Goal: Register for event/course

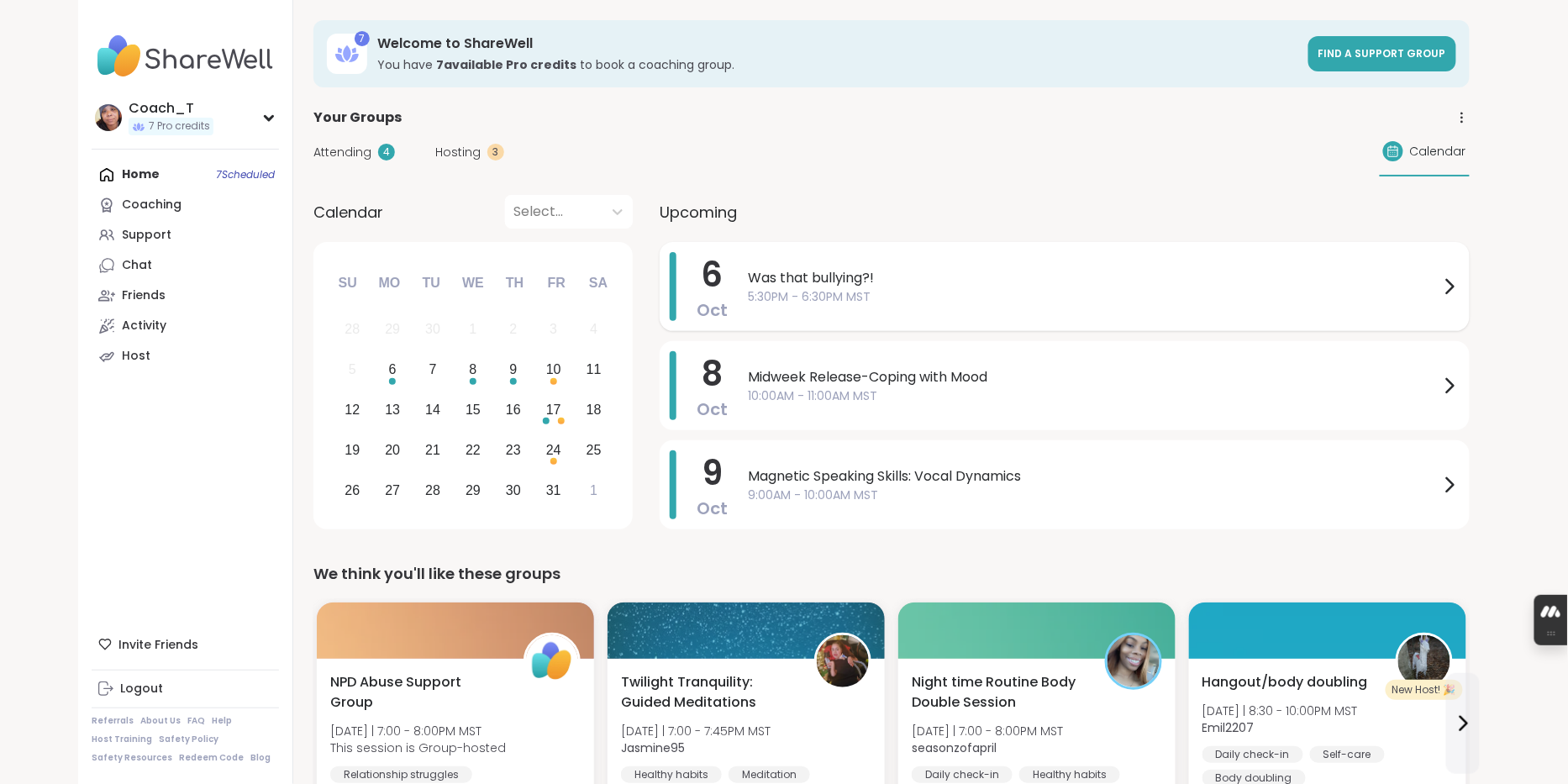
click at [939, 306] on span "5:30PM - 6:30PM MST" at bounding box center [1093, 297] width 692 height 18
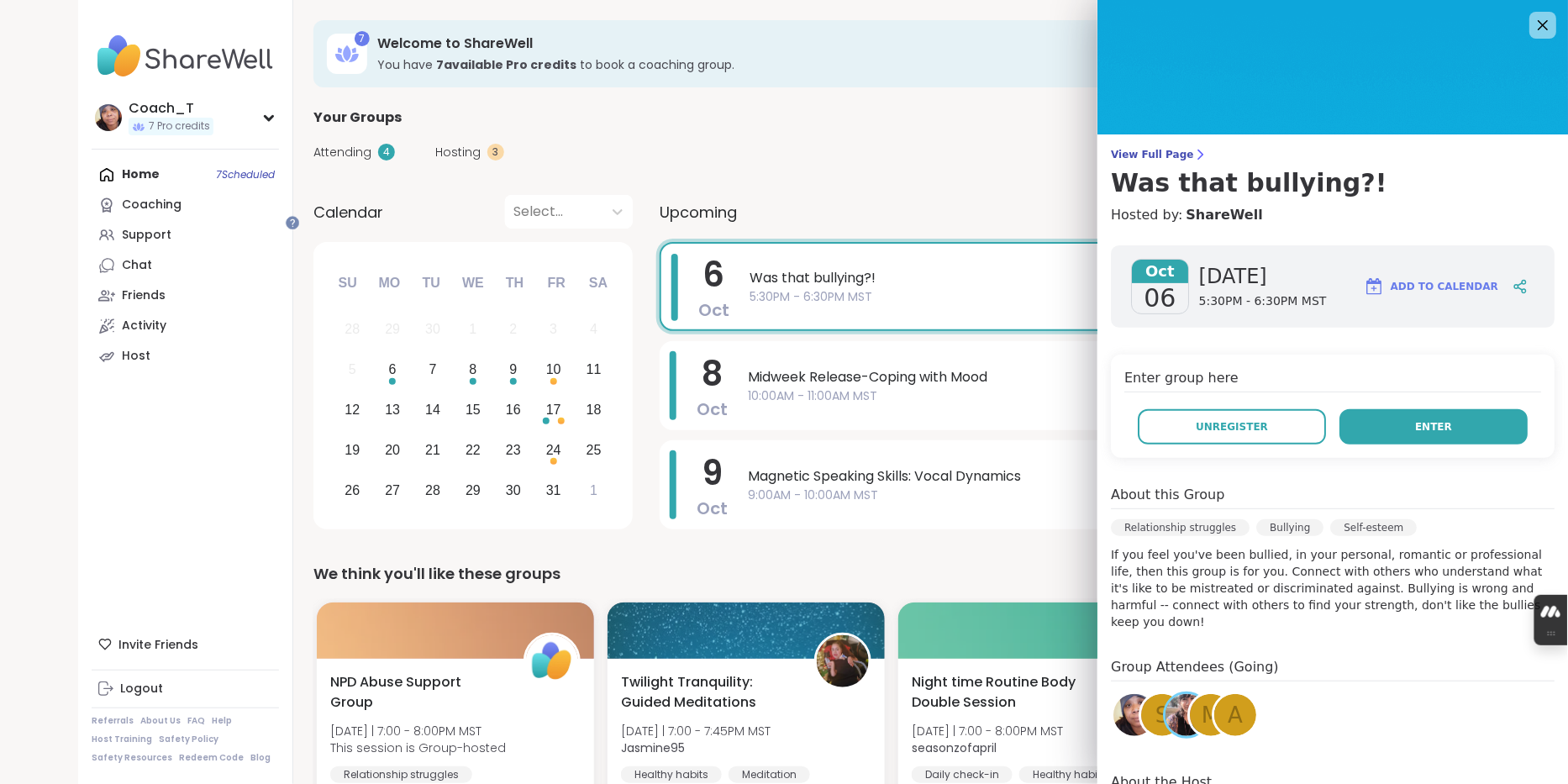
click at [1409, 444] on button "Enter" at bounding box center [1434, 427] width 188 height 35
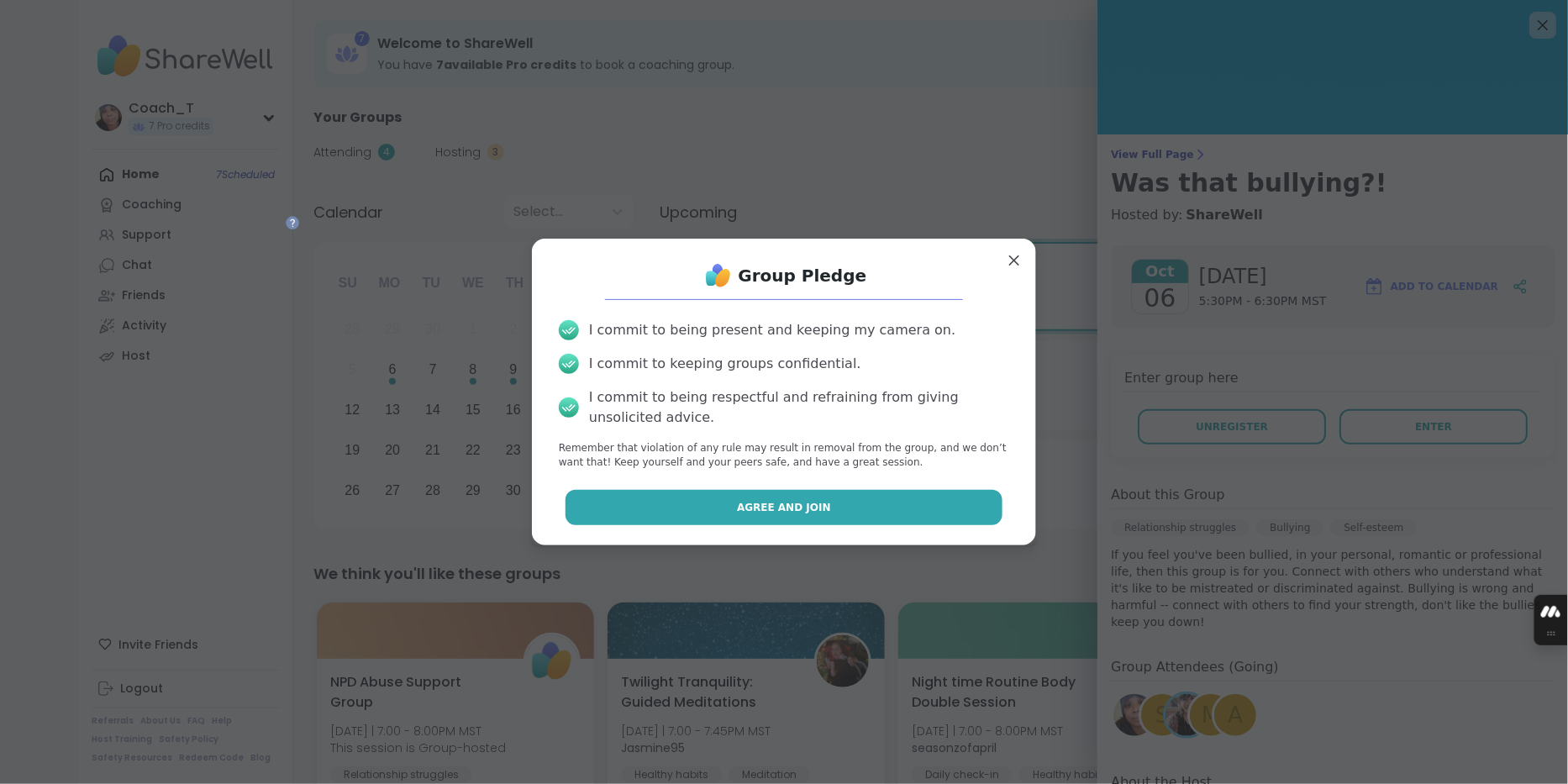
click at [835, 525] on button "Agree and Join" at bounding box center [784, 507] width 438 height 35
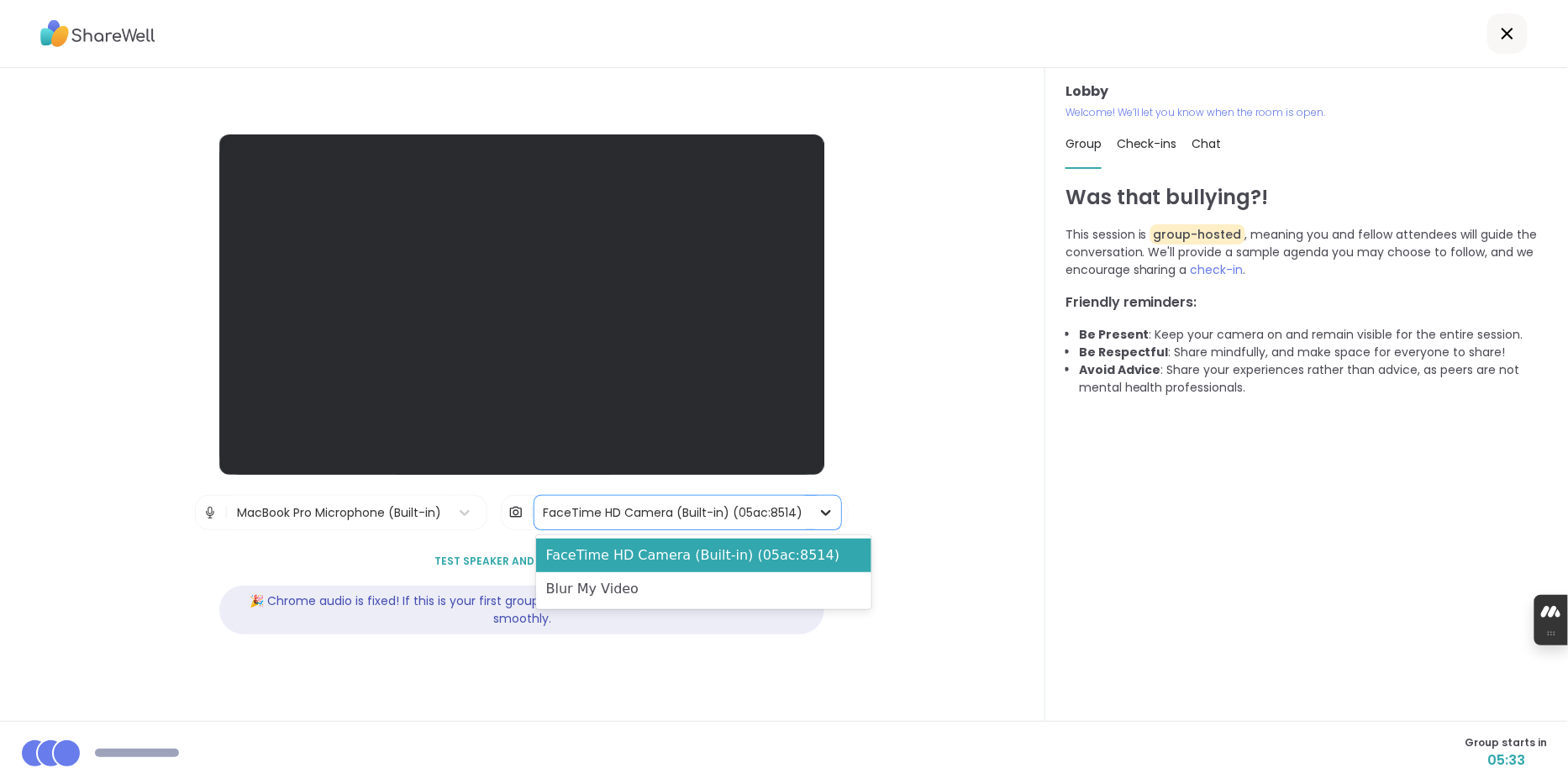
click at [835, 510] on icon at bounding box center [825, 512] width 17 height 17
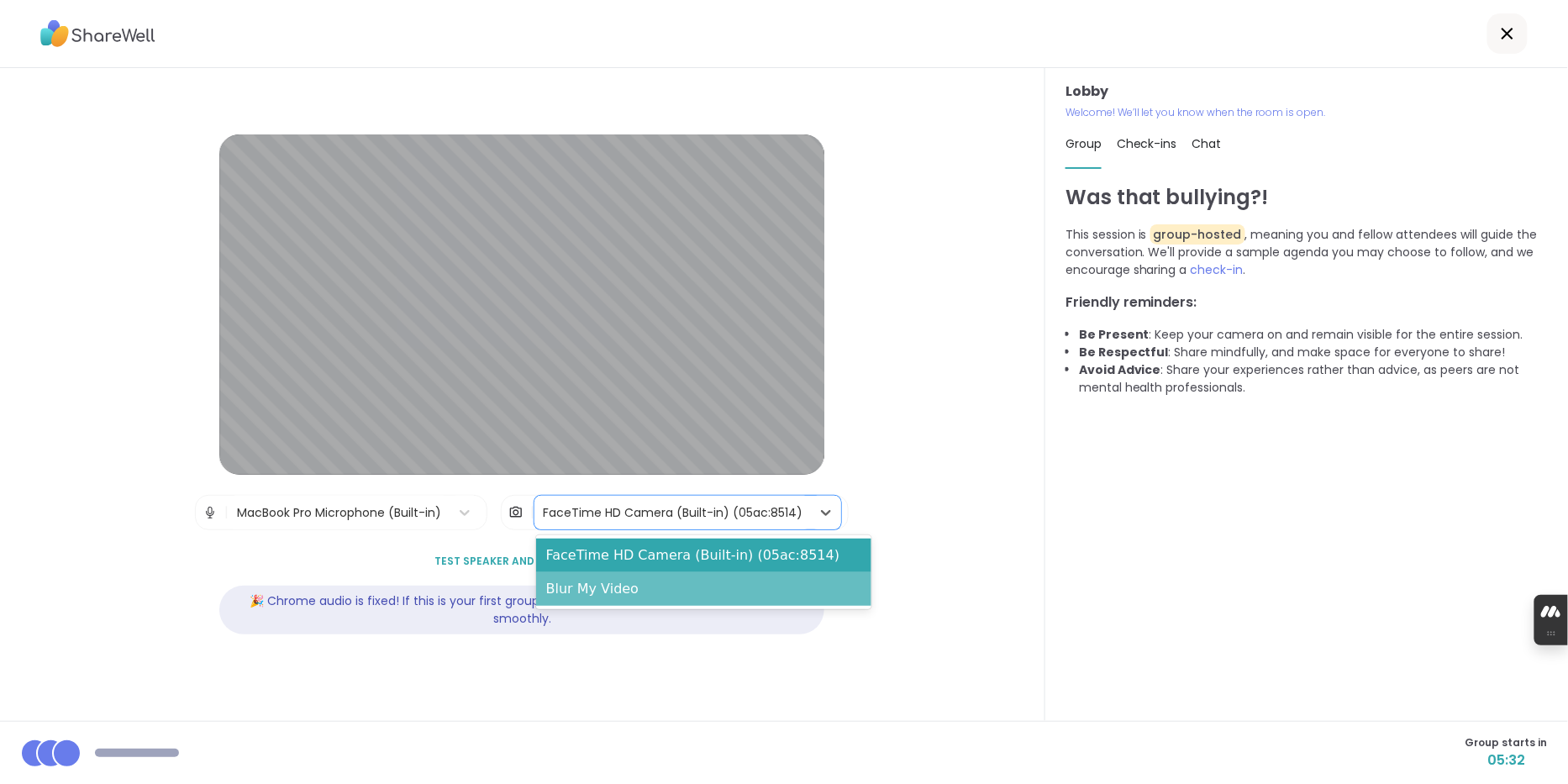
click at [819, 589] on div "Blur My Video" at bounding box center [704, 589] width 336 height 33
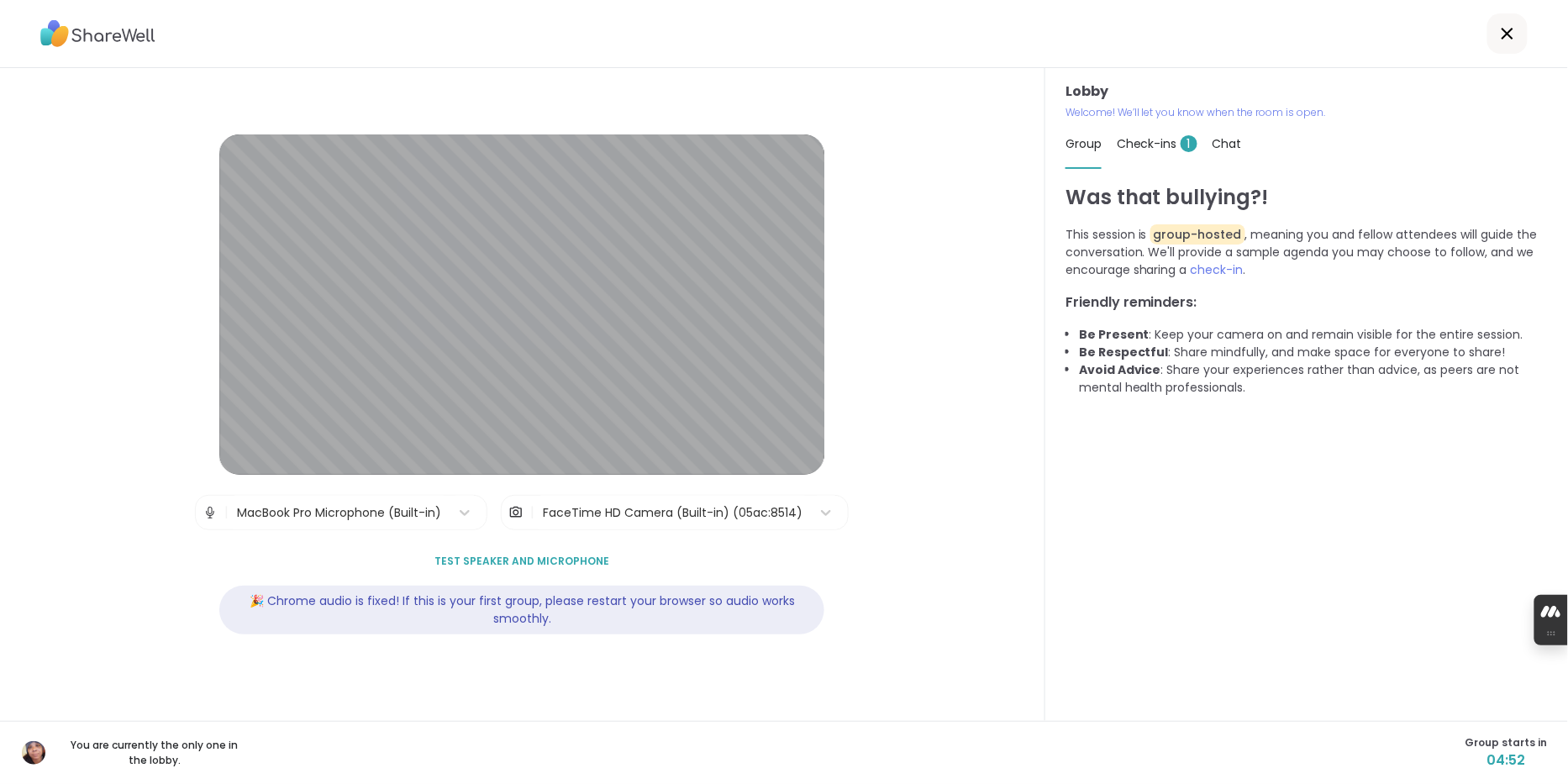
click at [1179, 152] on span "Check-ins 1" at bounding box center [1157, 143] width 80 height 17
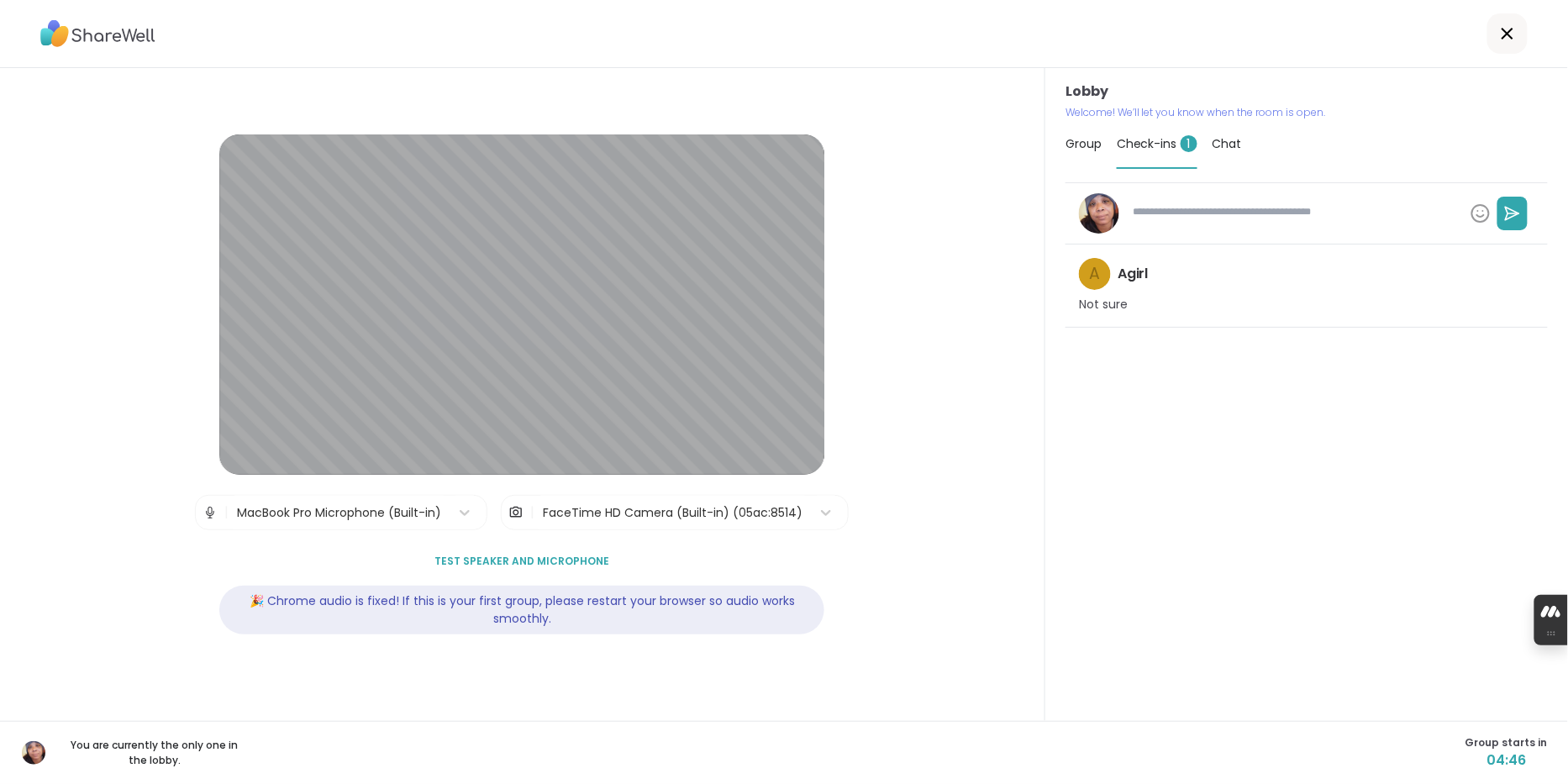
type textarea "*"
click at [1502, 37] on icon at bounding box center [1508, 33] width 12 height 12
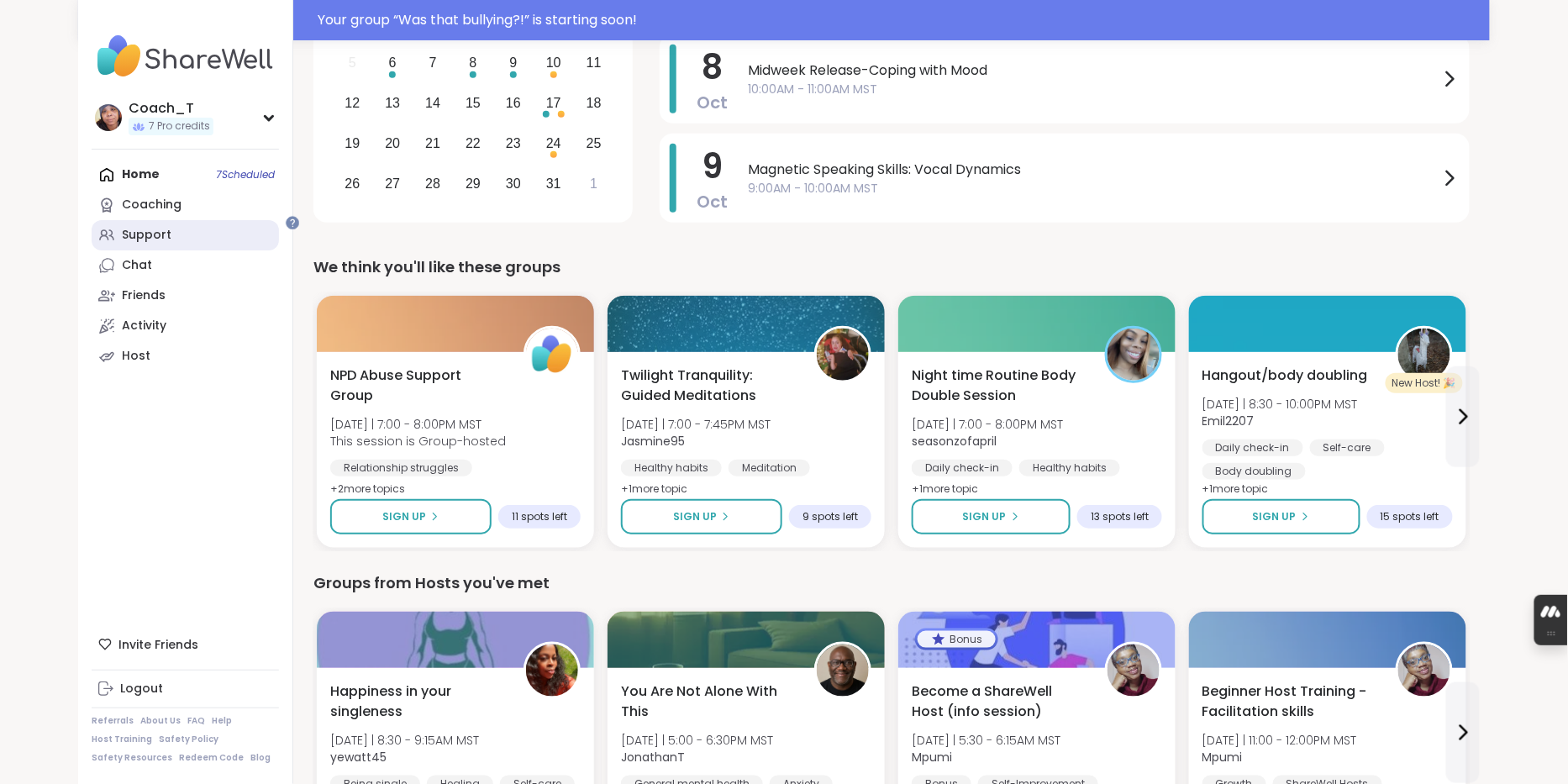
click at [153, 243] on div "Support" at bounding box center [146, 235] width 50 height 17
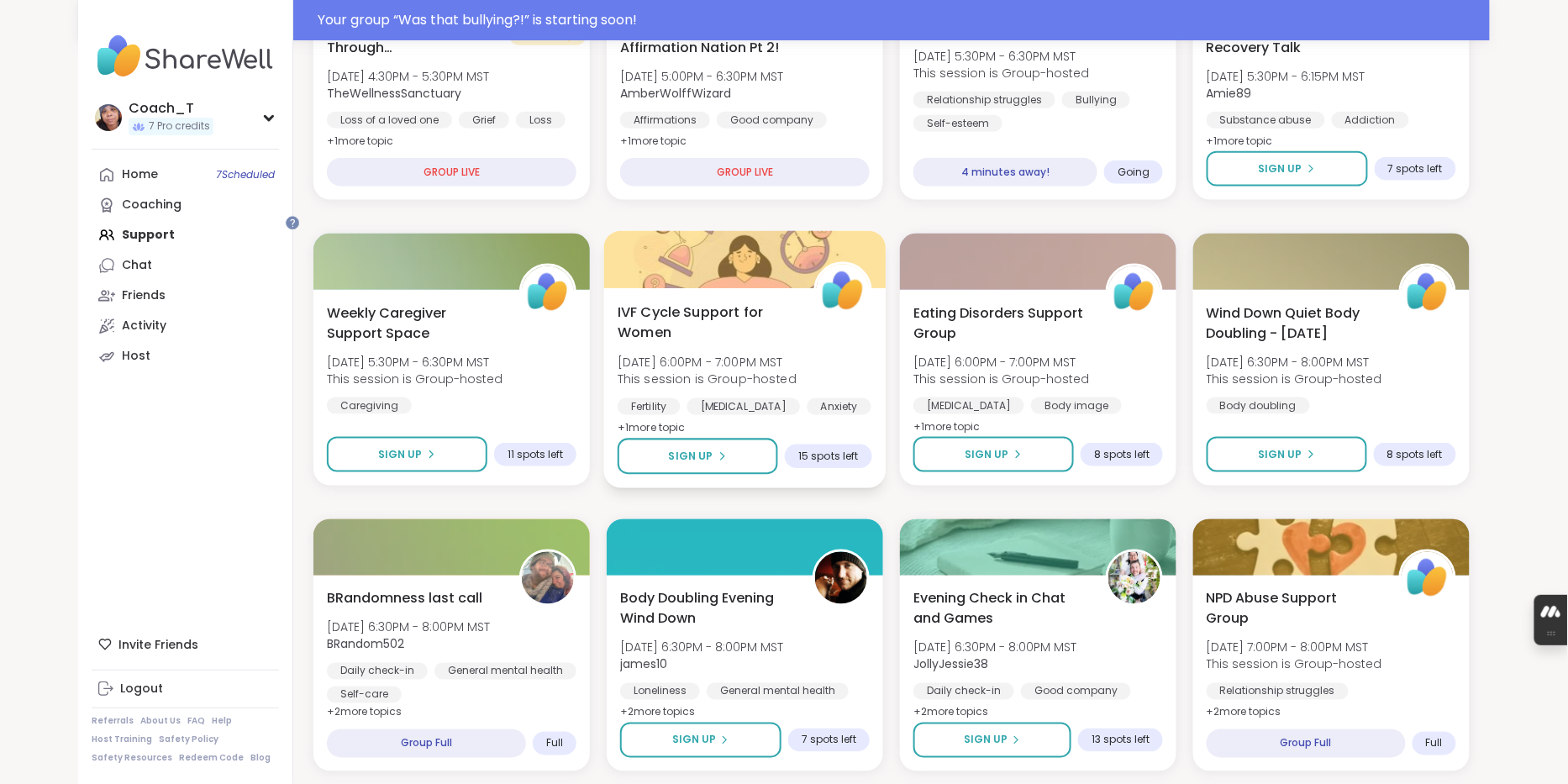
scroll to position [691, 0]
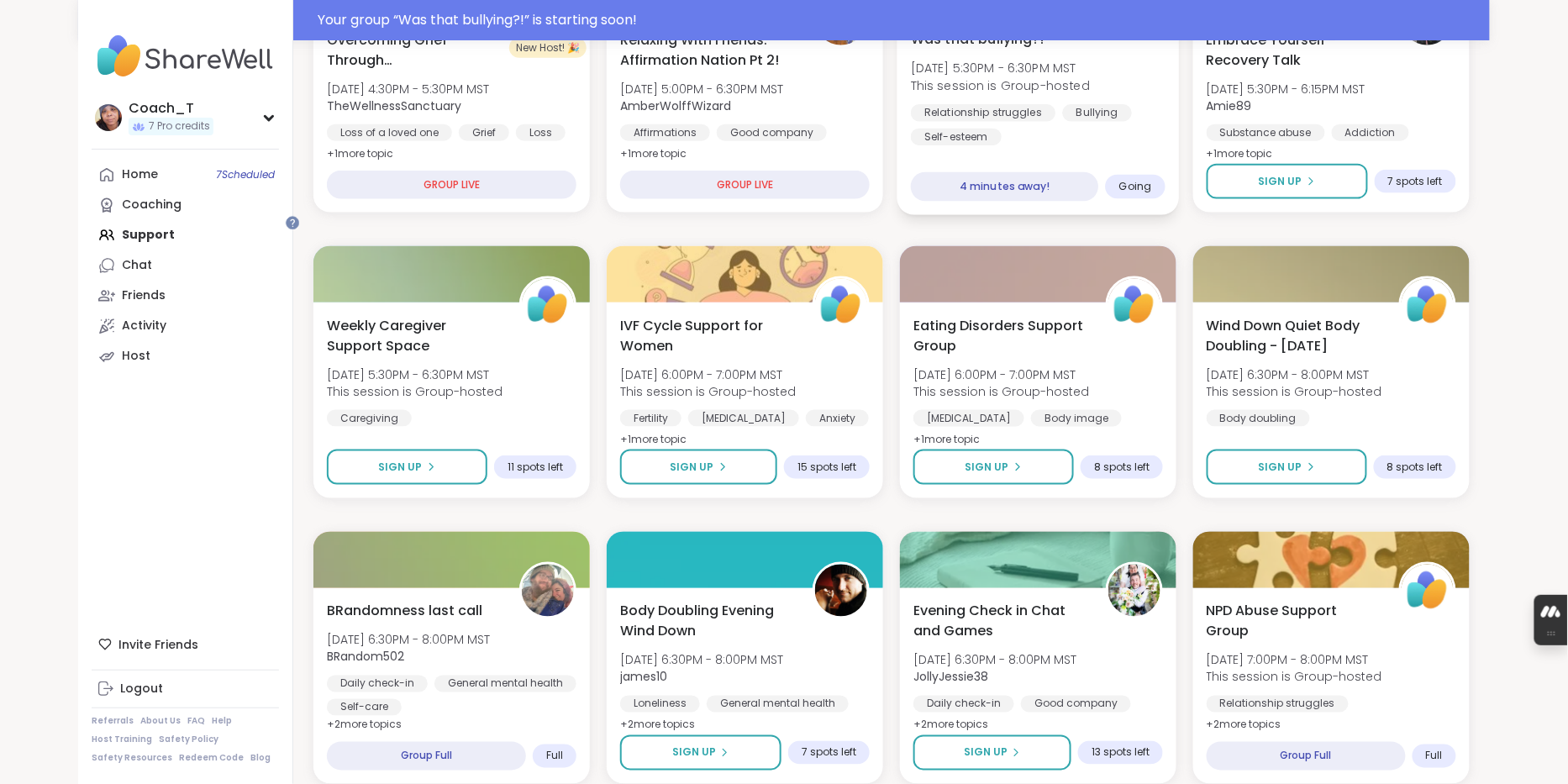
click at [1053, 77] on span "[DATE] 5:30PM - 6:30PM MST" at bounding box center [1000, 68] width 179 height 17
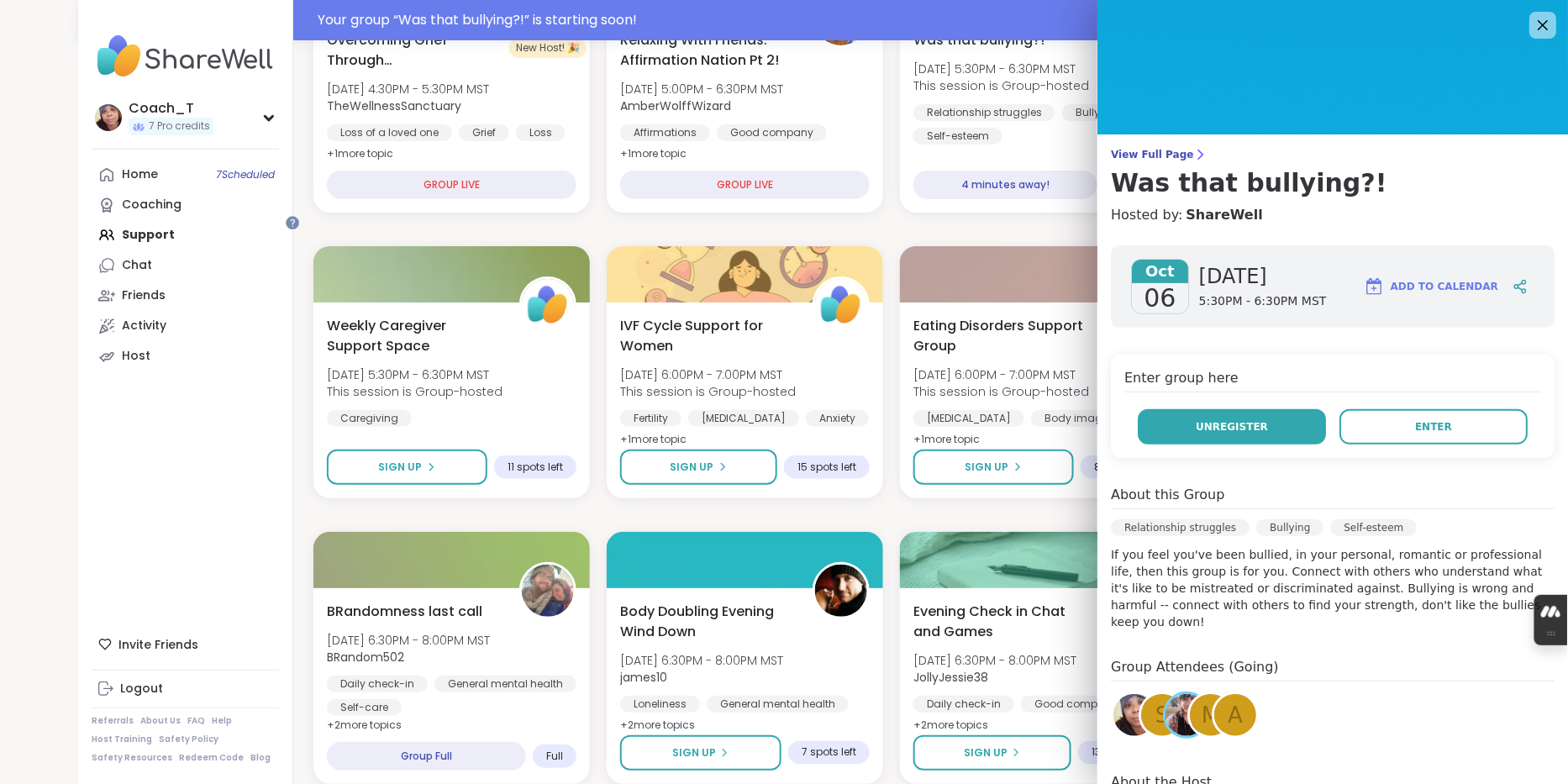
click at [1246, 435] on span "Unregister" at bounding box center [1232, 426] width 73 height 15
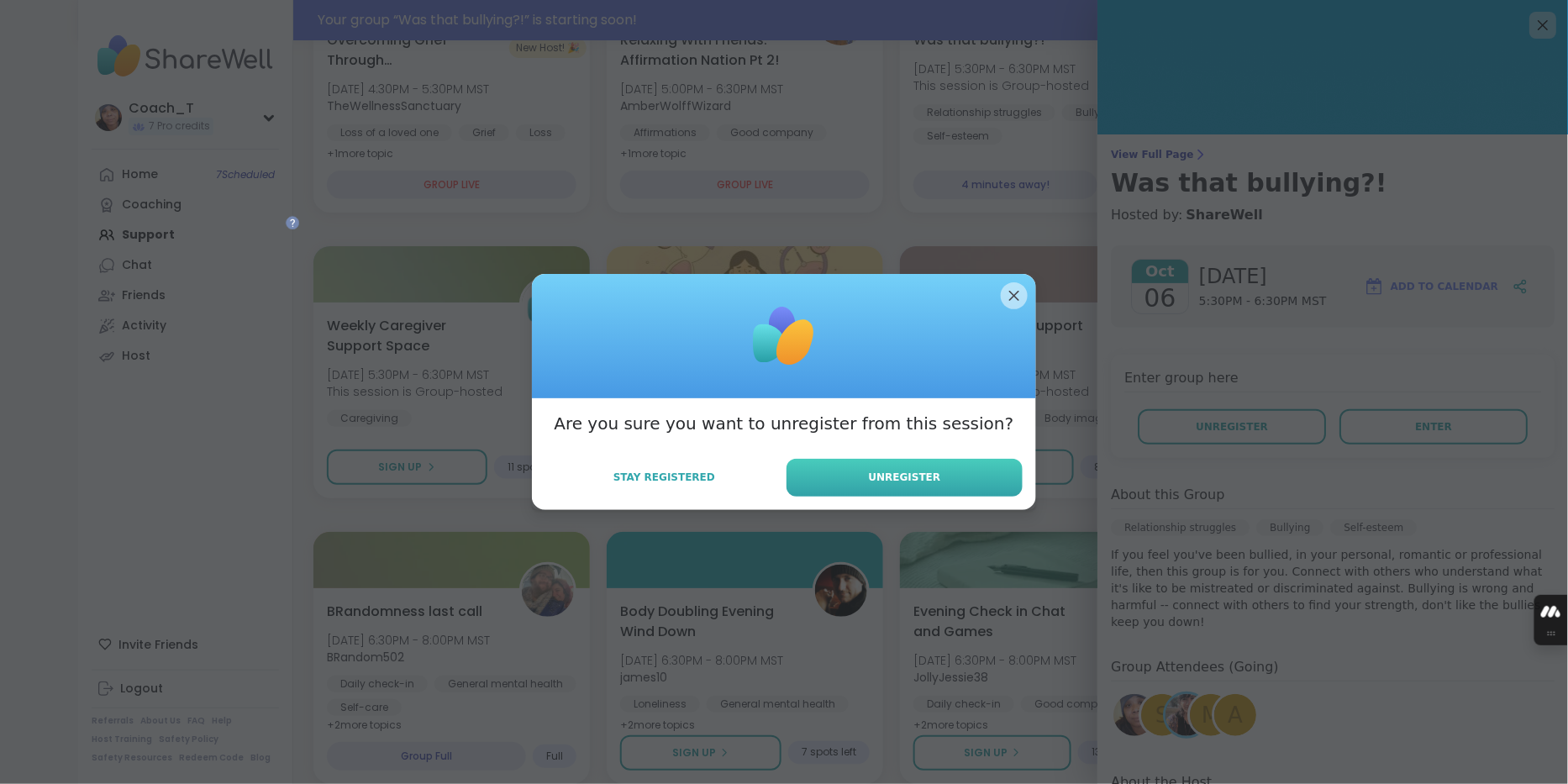
click at [869, 485] on span "Unregister" at bounding box center [906, 477] width 73 height 15
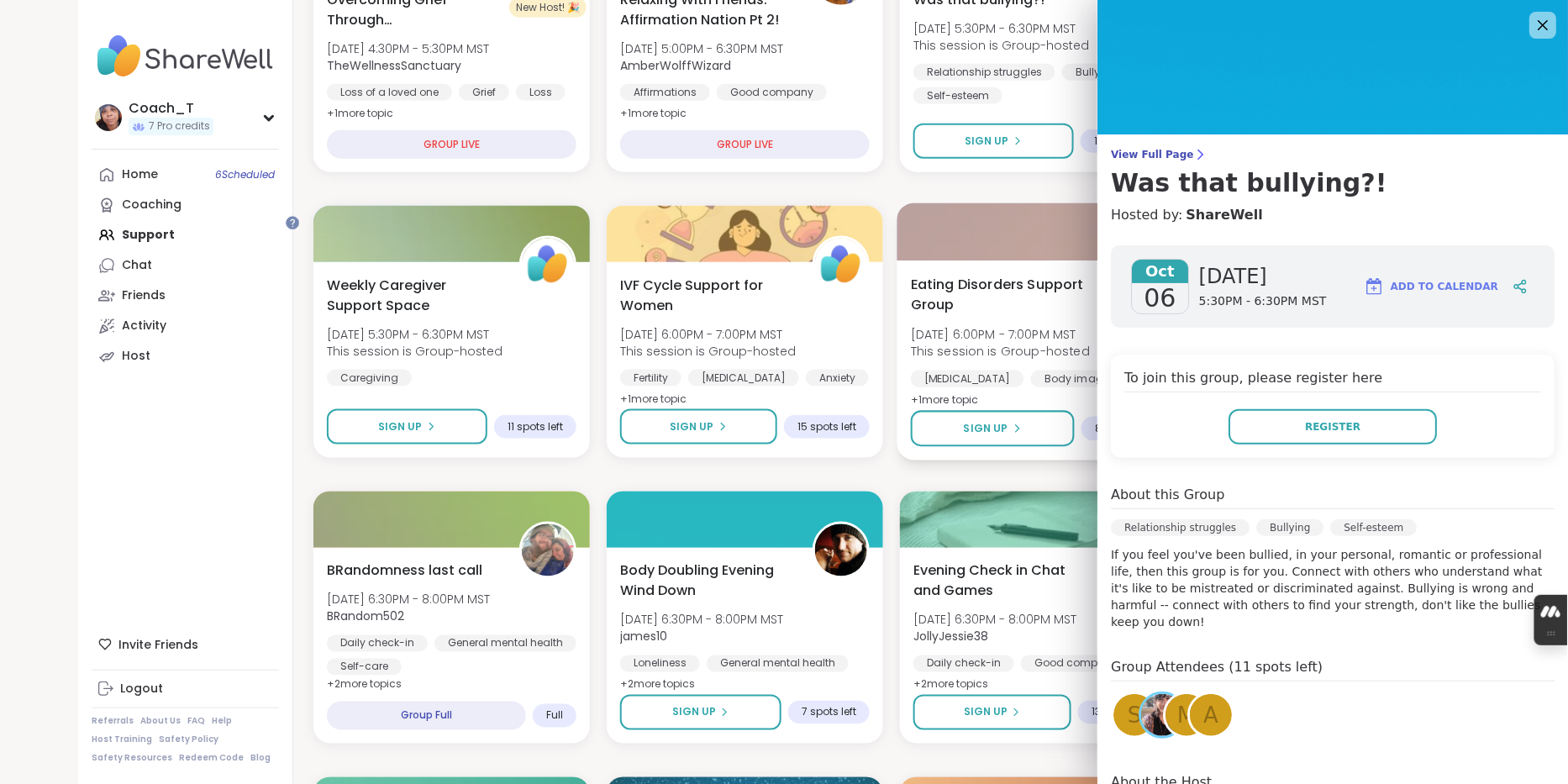
scroll to position [651, 0]
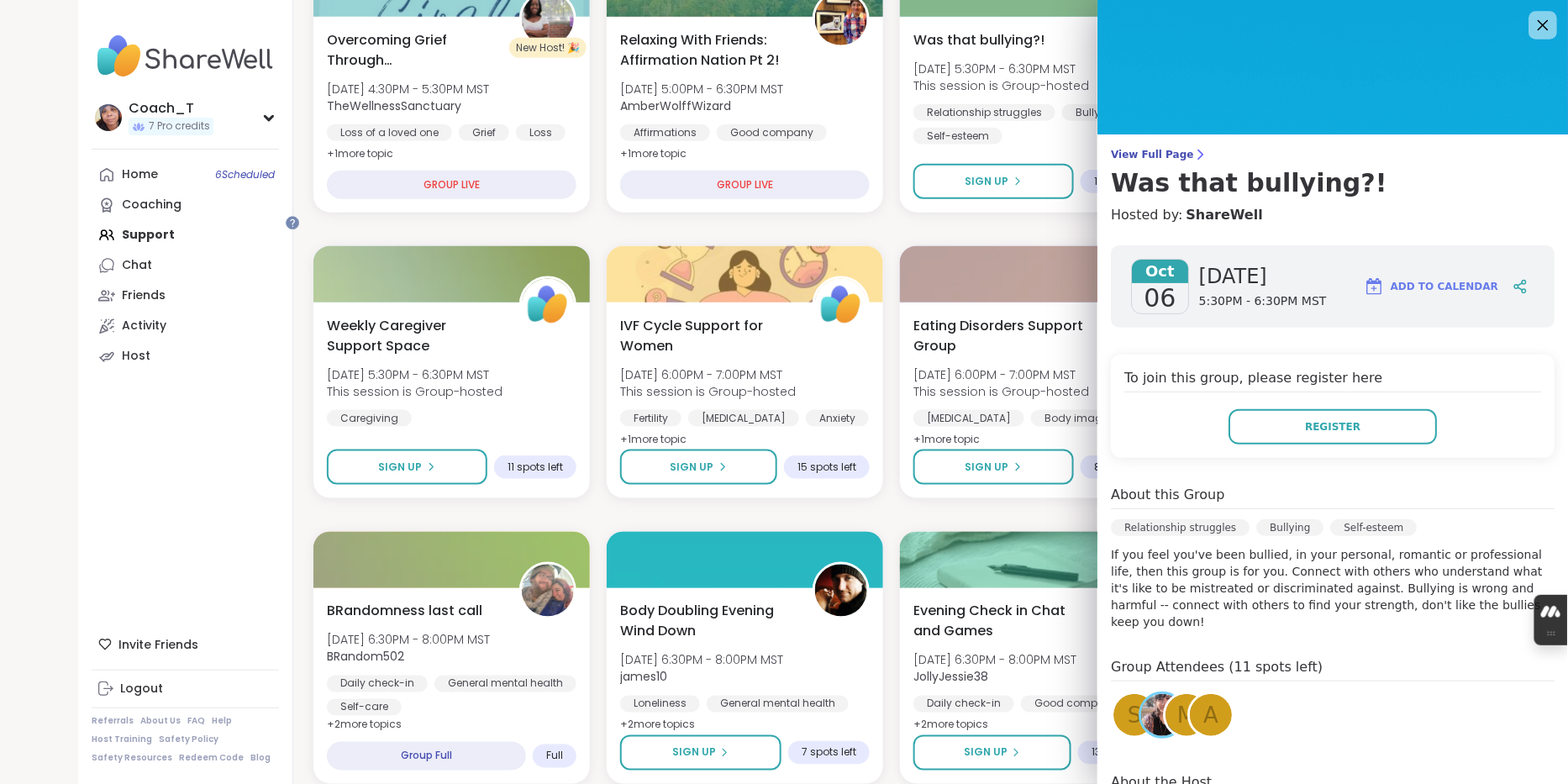
click at [1545, 21] on icon at bounding box center [1542, 25] width 21 height 21
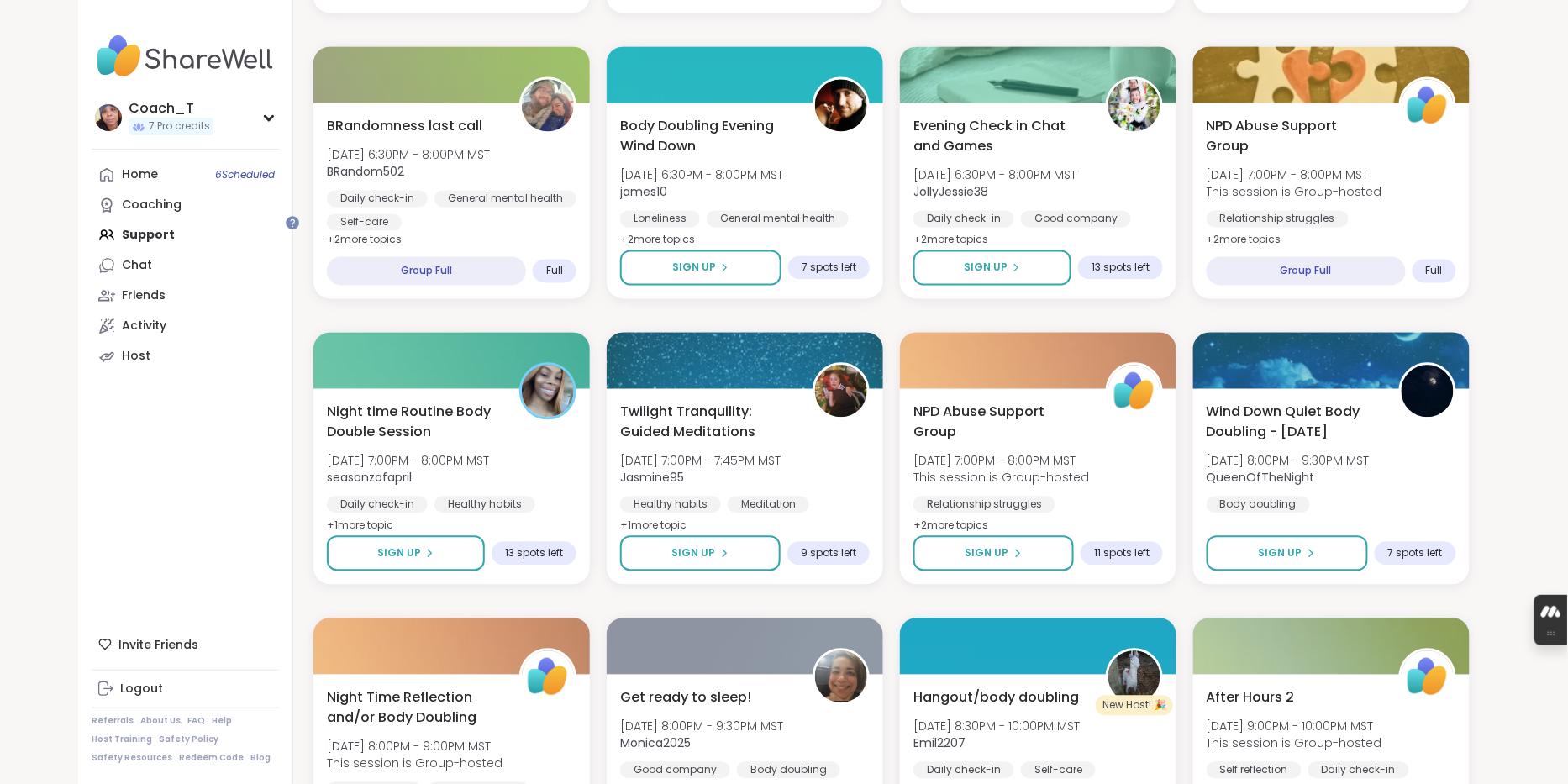
scroll to position [1137, 0]
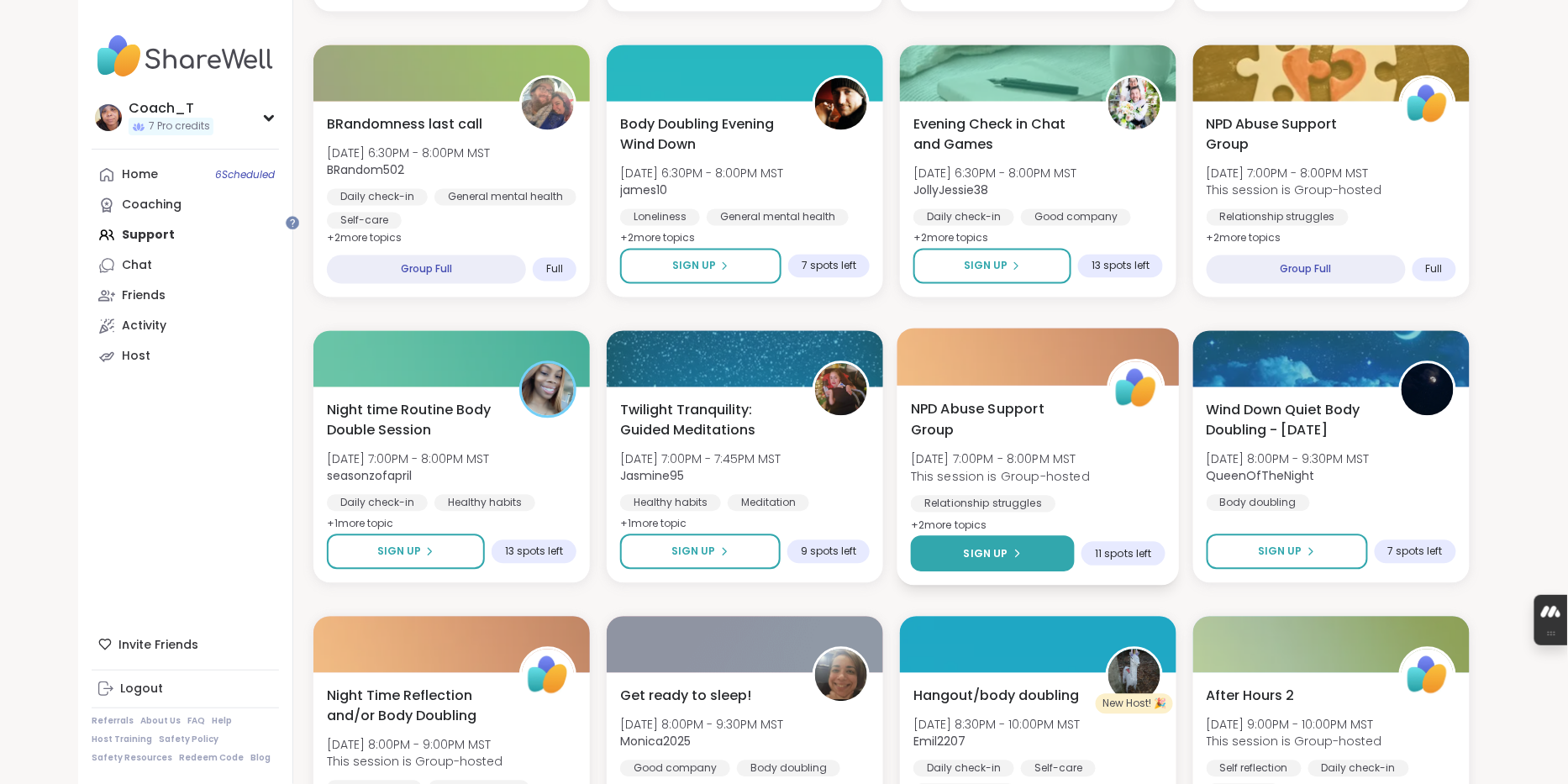
click at [1022, 561] on div "Sign Up" at bounding box center [992, 553] width 58 height 15
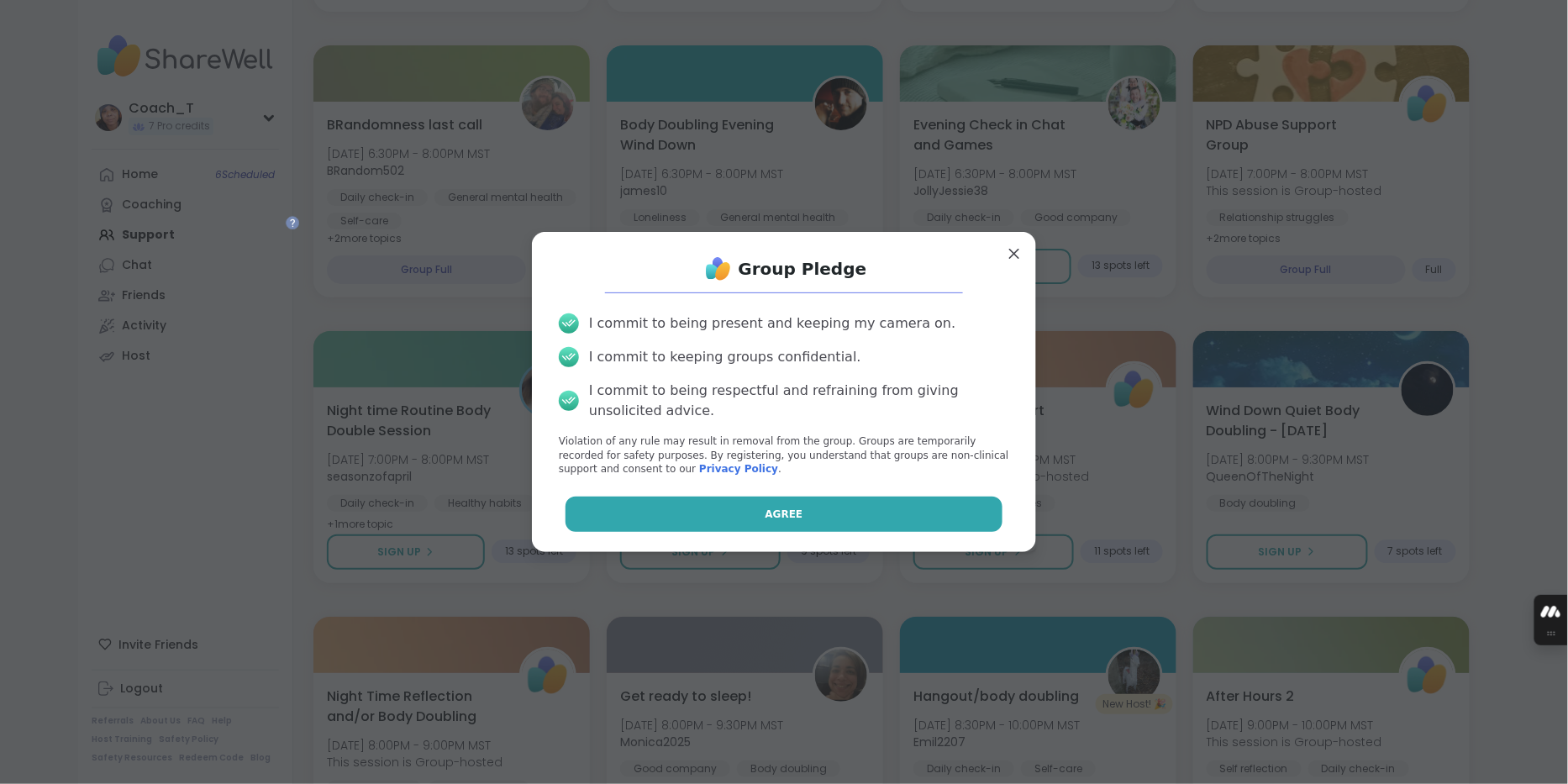
click at [943, 532] on button "Agree" at bounding box center [784, 514] width 438 height 35
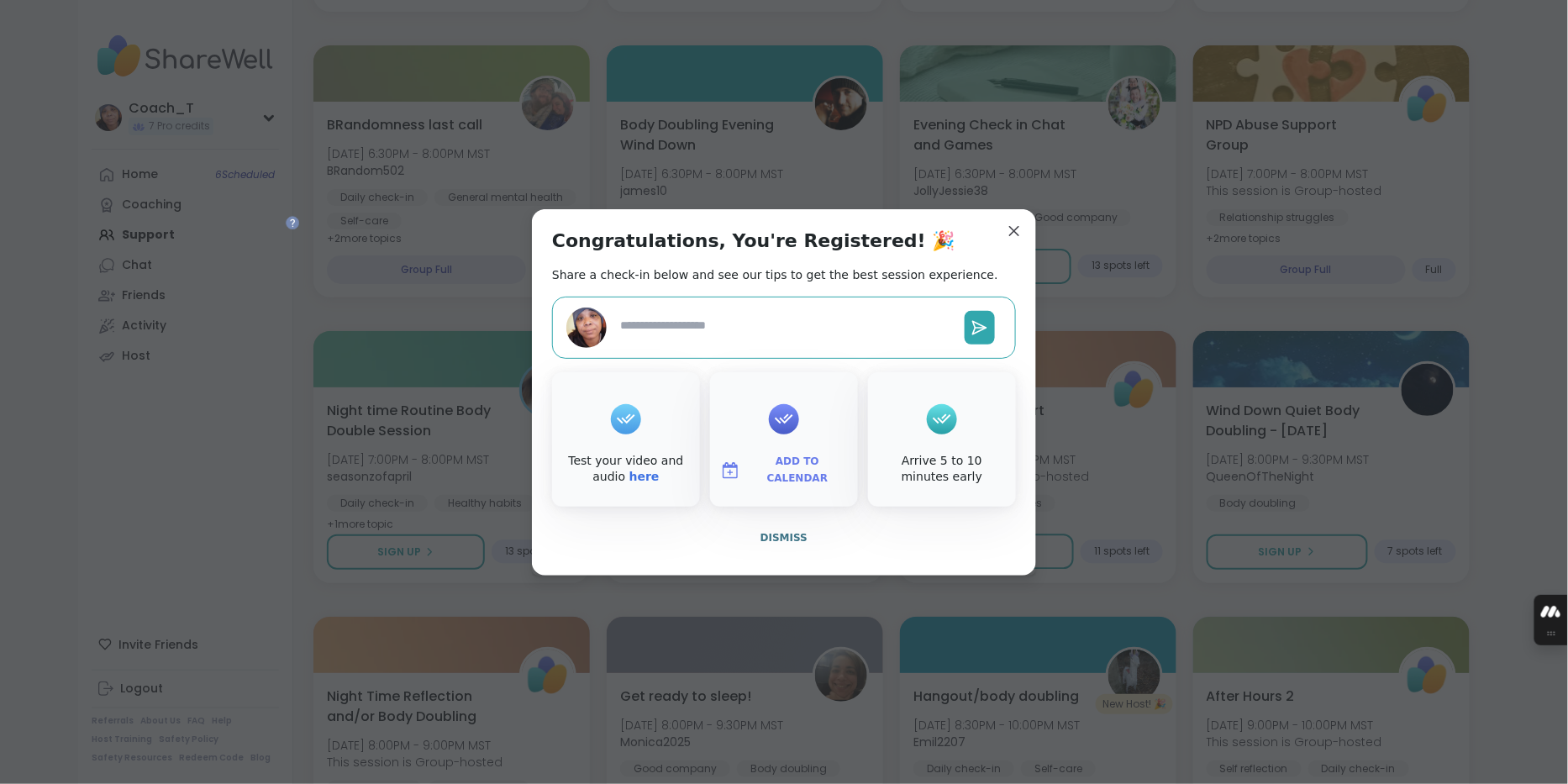
type textarea "*"
click at [815, 480] on span "Add to Calendar" at bounding box center [797, 470] width 101 height 32
click at [800, 307] on button "Google Calendar" at bounding box center [784, 318] width 128 height 37
